Goal: Entertainment & Leisure: Consume media (video, audio)

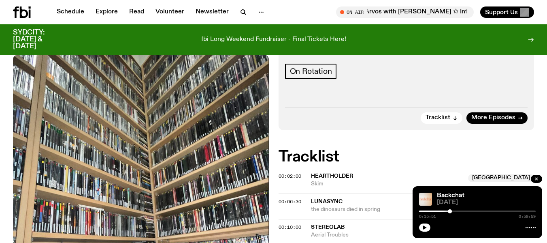
scroll to position [122, 0]
click at [487, 116] on span "More Episodes" at bounding box center [493, 118] width 44 height 6
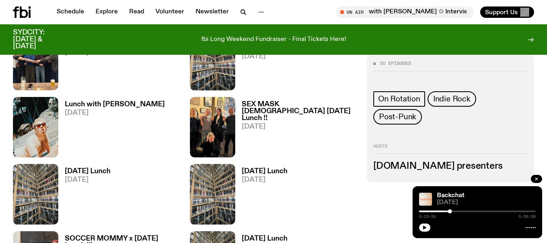
scroll to position [688, 0]
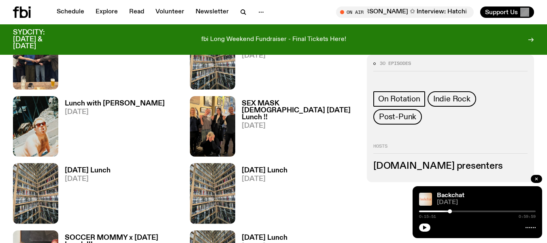
click at [131, 106] on h3 "Lunch with [PERSON_NAME]" at bounding box center [115, 103] width 100 height 7
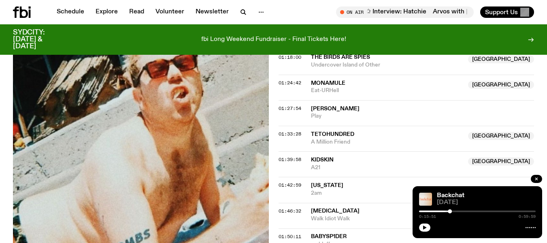
scroll to position [737, 0]
click at [243, 17] on button "button" at bounding box center [243, 11] width 16 height 11
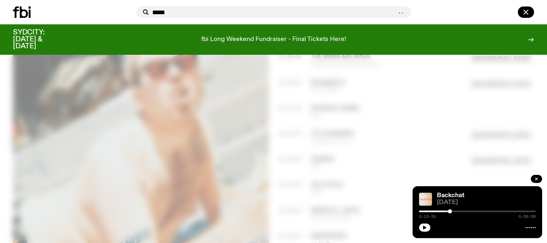
type input "*****"
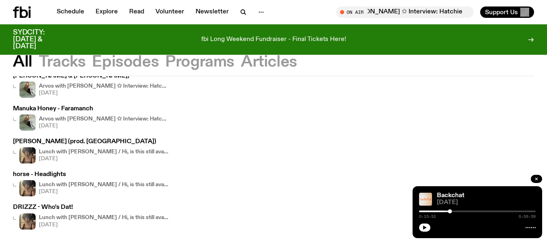
scroll to position [104, 0]
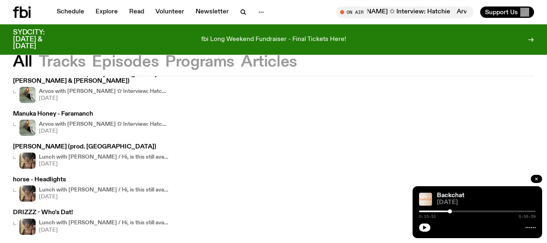
click at [85, 185] on div "Lunch with [PERSON_NAME] / Hi, is this still available? [DATE]" at bounding box center [104, 193] width 130 height 16
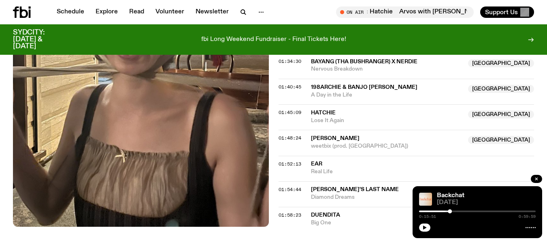
scroll to position [764, 0]
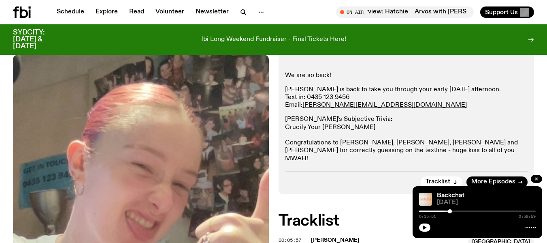
scroll to position [149, 0]
click at [403, 139] on p "[PERSON_NAME]'s Subjective Trivia: Crucify Your Mind - [PERSON_NAME] Congratula…" at bounding box center [406, 139] width 243 height 47
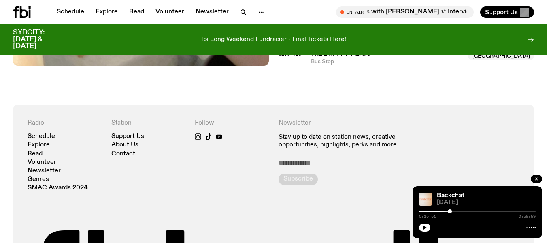
scroll to position [974, 0]
